Goal: Find specific fact: Find specific page/section

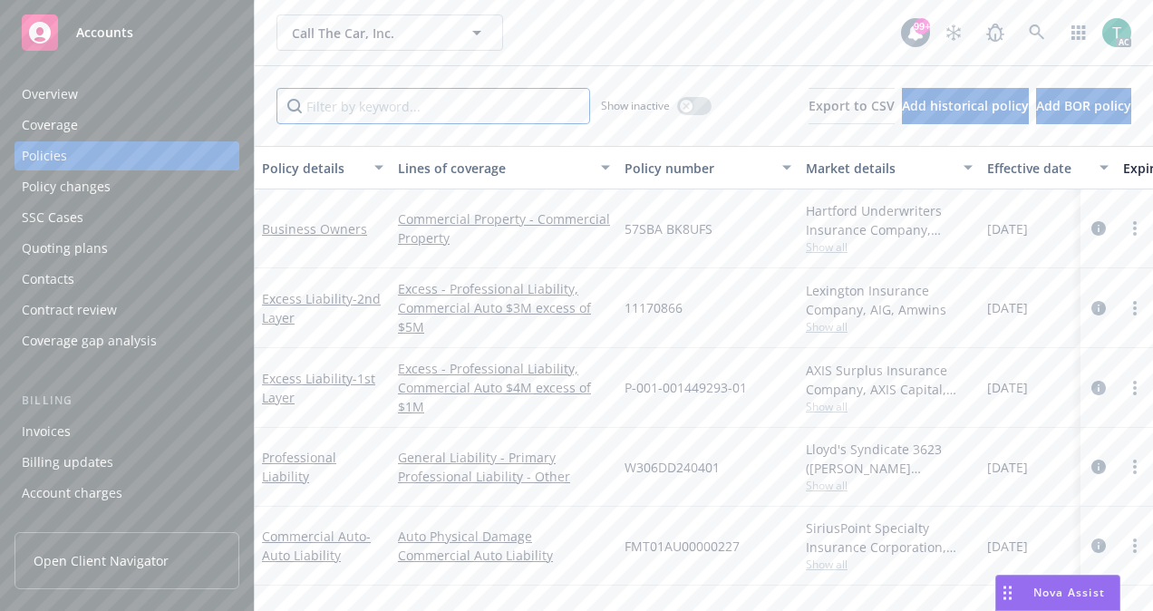
click at [412, 92] on input "Filter by keyword..." at bounding box center [434, 106] width 314 height 36
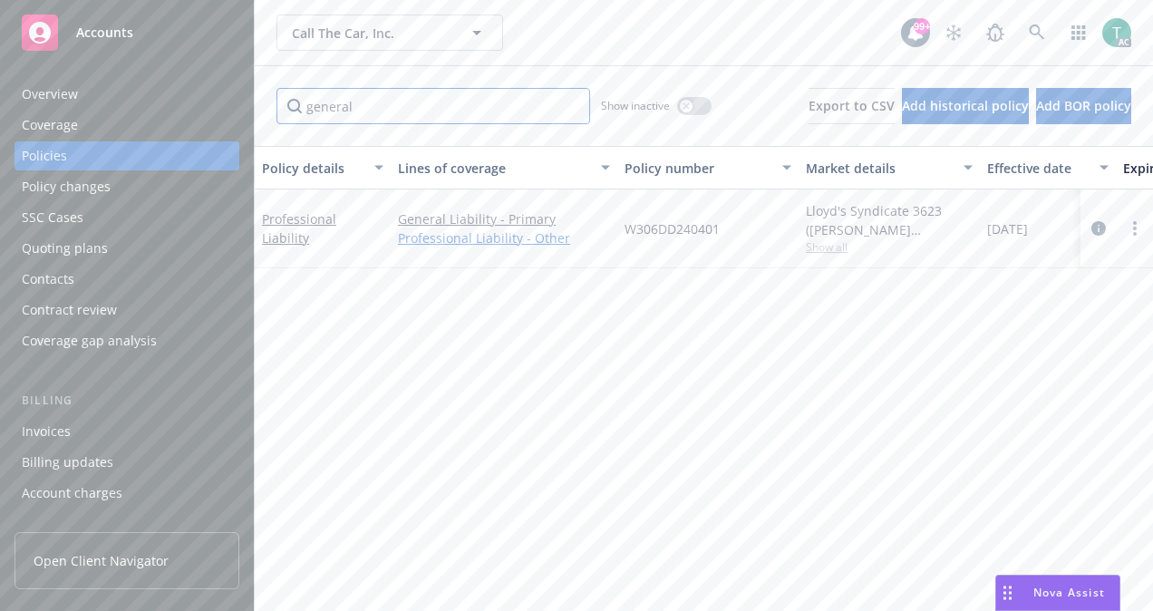
type input "general"
drag, startPoint x: 609, startPoint y: 228, endPoint x: 731, endPoint y: 236, distance: 121.7
click at [731, 236] on div "Professional Liability General Liability - Primary Professional Liability - Oth…" at bounding box center [1130, 228] width 1750 height 79
copy div "W306DD240401"
